Goal: Task Accomplishment & Management: Manage account settings

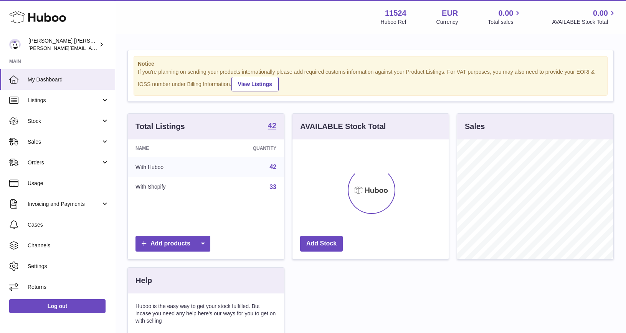
scroll to position [120, 156]
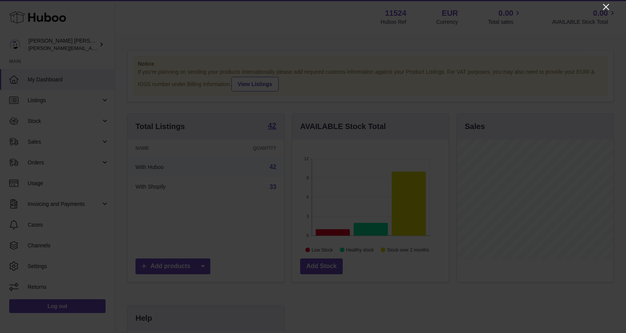
click at [609, 8] on icon "Close" at bounding box center [606, 6] width 9 height 9
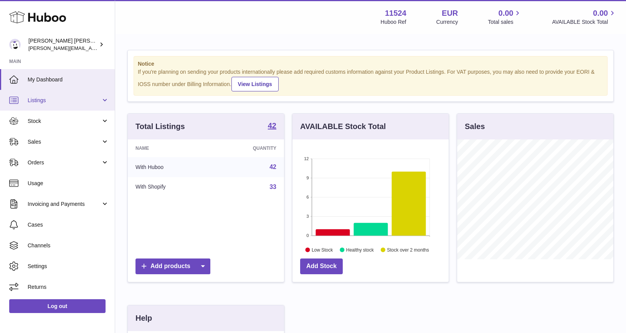
scroll to position [0, 0]
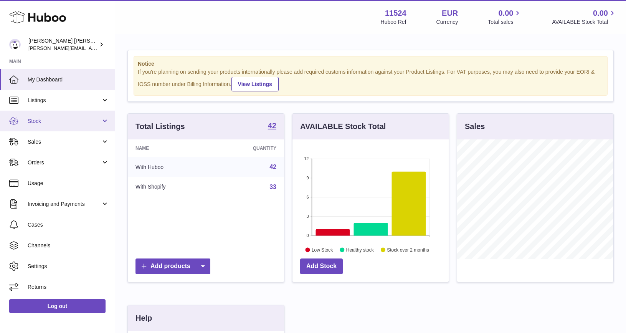
click at [40, 120] on span "Stock" at bounding box center [64, 120] width 73 height 7
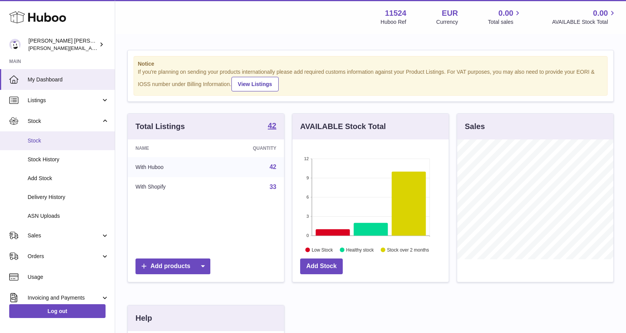
click at [36, 141] on span "Stock" at bounding box center [68, 140] width 81 height 7
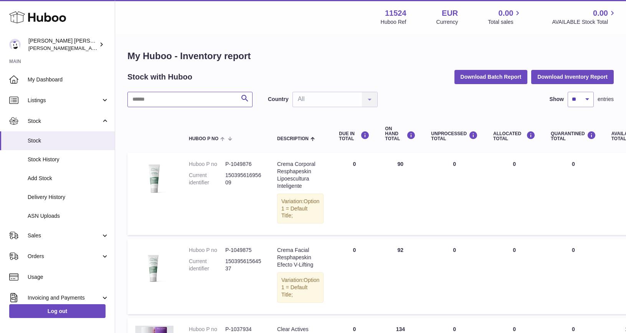
click at [200, 103] on input "text" at bounding box center [189, 99] width 125 height 15
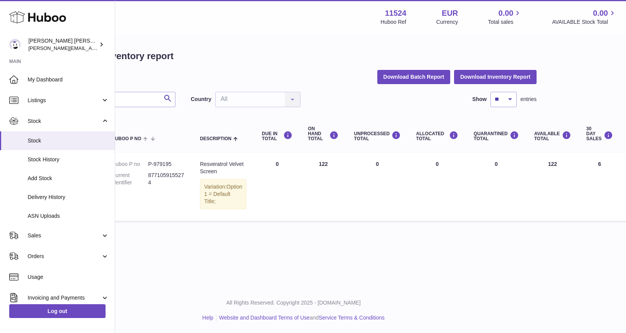
scroll to position [0, 78]
click at [140, 99] on input "**********" at bounding box center [111, 99] width 125 height 15
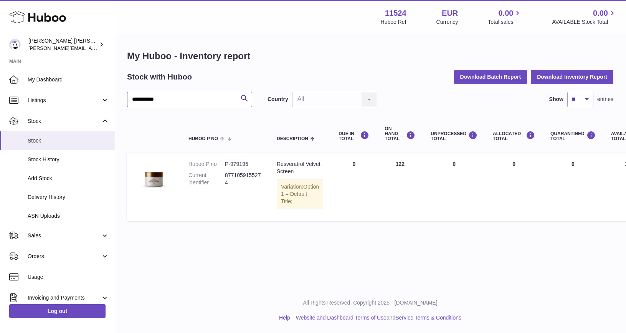
scroll to position [0, 0]
type input "*****"
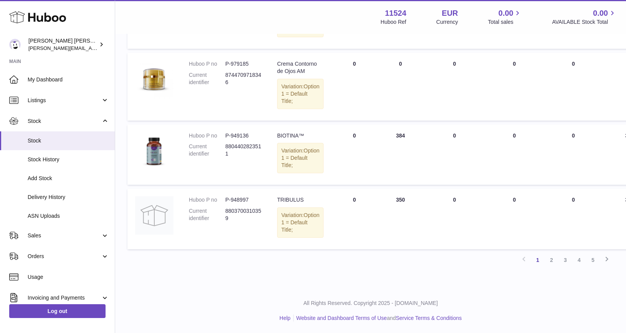
scroll to position [625, 0]
click at [551, 260] on link "2" at bounding box center [552, 260] width 14 height 14
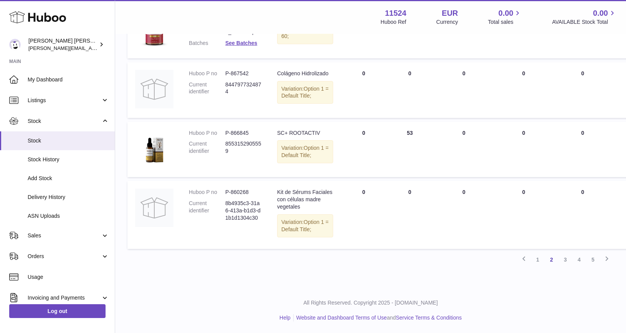
scroll to position [575, 0]
click at [567, 266] on link "3" at bounding box center [566, 260] width 14 height 14
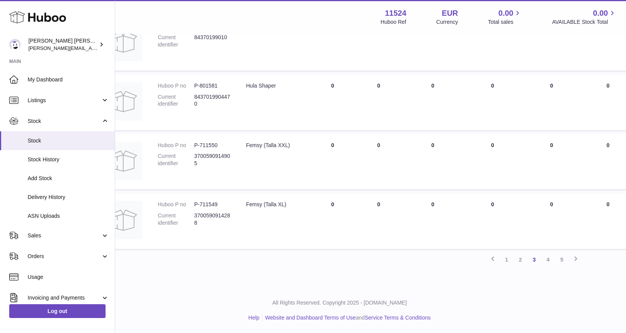
scroll to position [602, 32]
click at [547, 265] on link "4" at bounding box center [548, 260] width 14 height 14
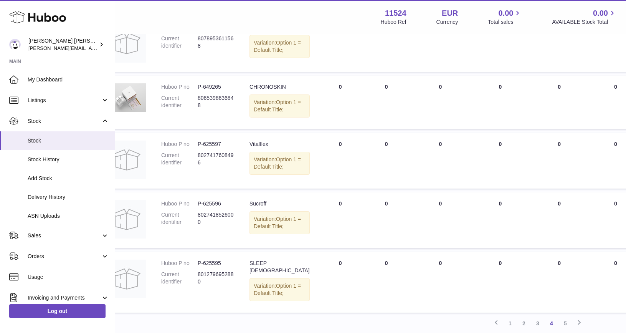
scroll to position [458, 28]
